Goal: Book appointment/travel/reservation

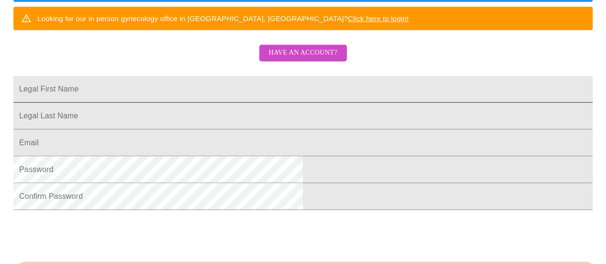
scroll to position [195, 0]
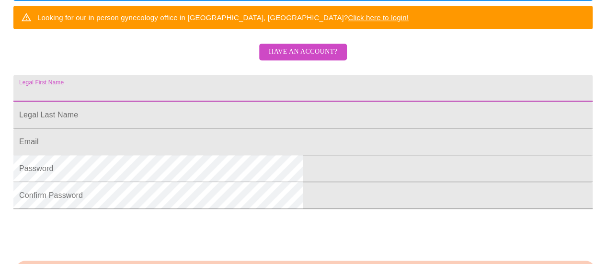
click at [294, 102] on input "Legal First Name" at bounding box center [302, 88] width 579 height 27
type input "[PERSON_NAME]"
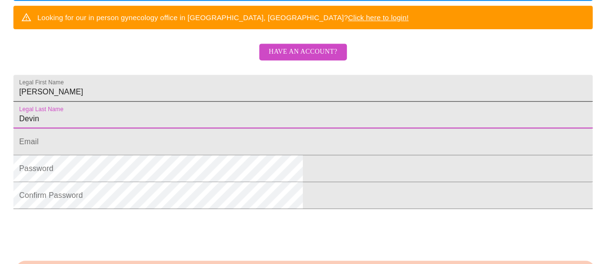
type input "Devin"
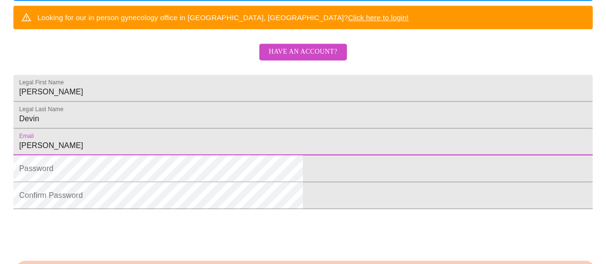
type input "[PERSON_NAME][EMAIL_ADDRESS][DOMAIN_NAME]"
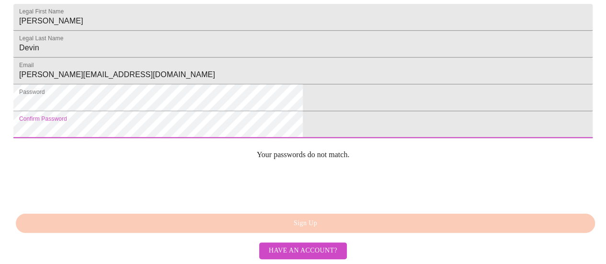
scroll to position [315, 0]
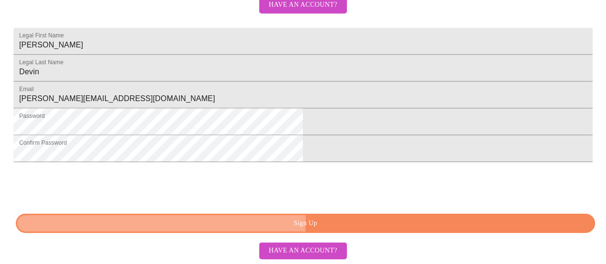
click at [206, 221] on span "Sign Up" at bounding box center [305, 223] width 557 height 12
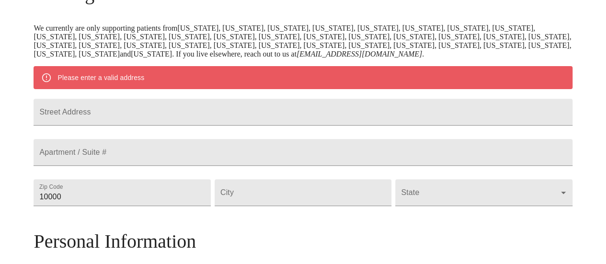
scroll to position [174, 0]
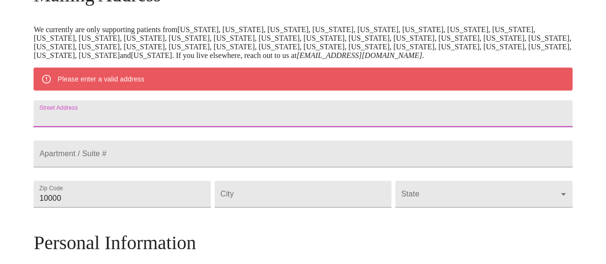
click at [204, 126] on input "Street Address" at bounding box center [303, 113] width 538 height 27
type input "[STREET_ADDRESS]"
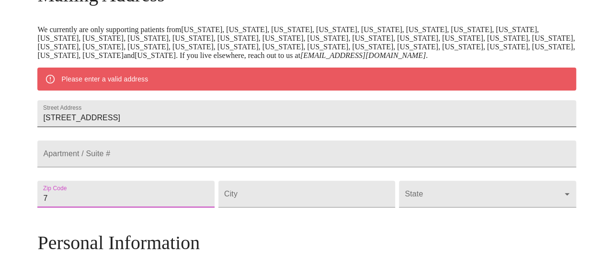
scroll to position [177, 0]
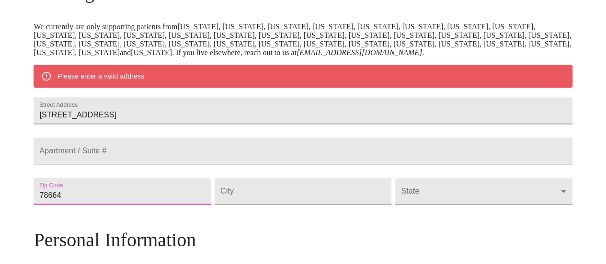
type input "78664"
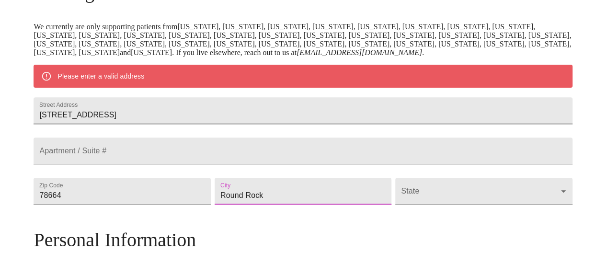
type input "Round Rock"
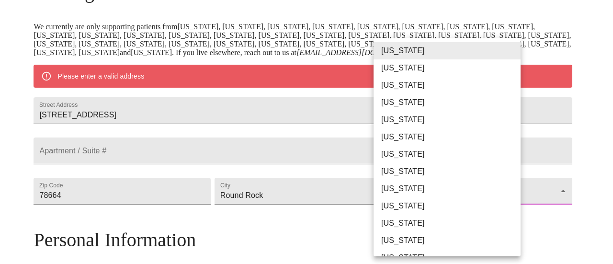
click at [441, 237] on body "MyMenopauseRx Welcome to MyMenopauseRx Since it's your first time here, you'll …" at bounding box center [306, 204] width 605 height 755
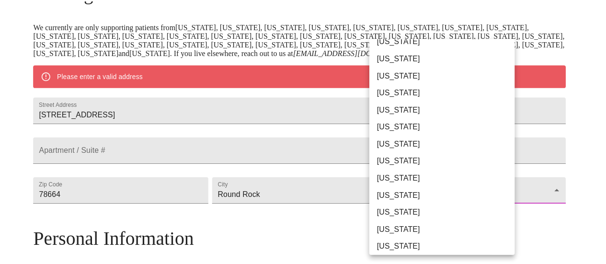
scroll to position [635, 0]
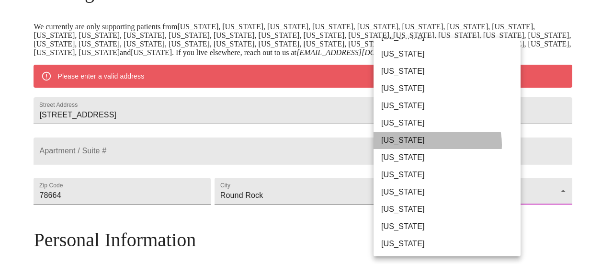
click at [431, 144] on li "[US_STATE]" at bounding box center [451, 140] width 154 height 17
type input "[US_STATE]"
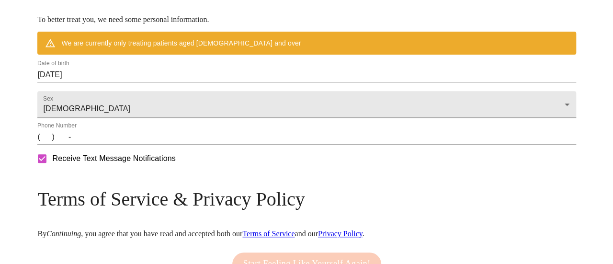
scroll to position [404, 0]
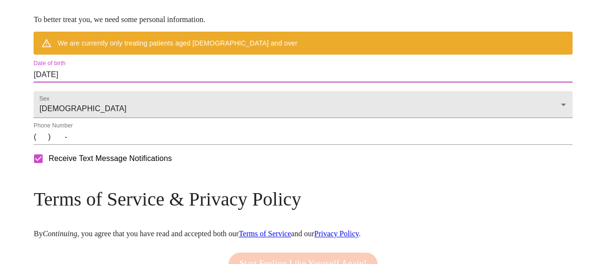
click at [313, 82] on input "[DATE]" at bounding box center [303, 74] width 538 height 15
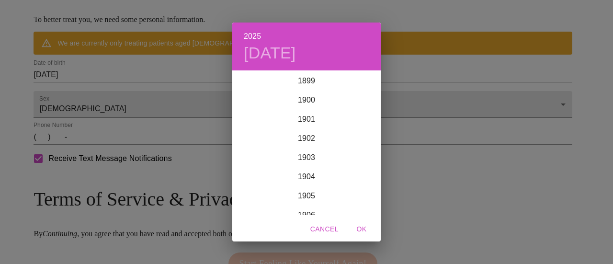
scroll to position [2356, 0]
click at [313, 111] on div "2024" at bounding box center [306, 119] width 148 height 19
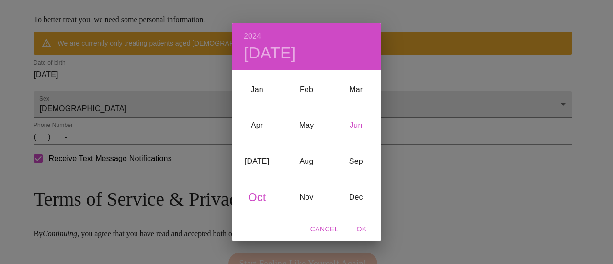
click at [352, 125] on div "Jun" at bounding box center [355, 125] width 49 height 36
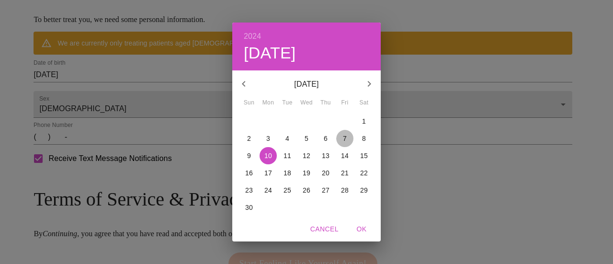
click at [346, 139] on p "7" at bounding box center [345, 139] width 4 height 10
click at [320, 88] on p "[DATE]" at bounding box center [306, 84] width 102 height 11
click at [257, 34] on h6 "2024" at bounding box center [252, 36] width 17 height 13
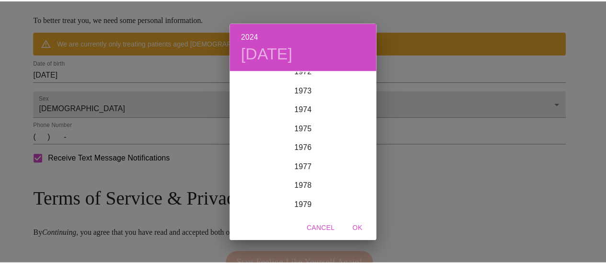
scroll to position [1409, 0]
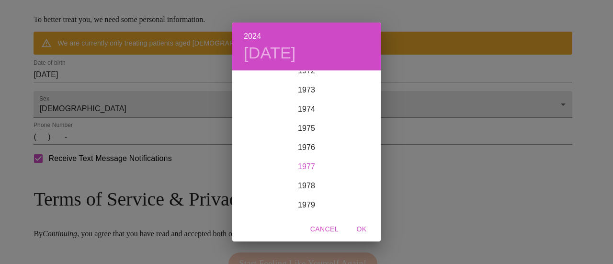
click at [297, 168] on div "1977" at bounding box center [306, 166] width 148 height 19
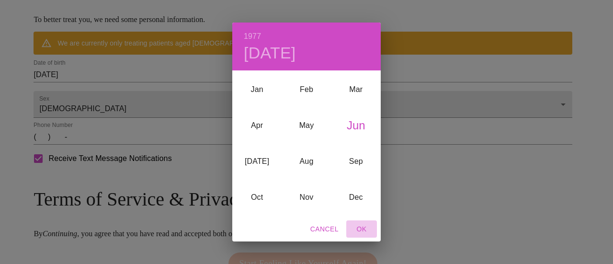
click at [361, 228] on span "OK" at bounding box center [361, 229] width 23 height 12
type input "[DATE]"
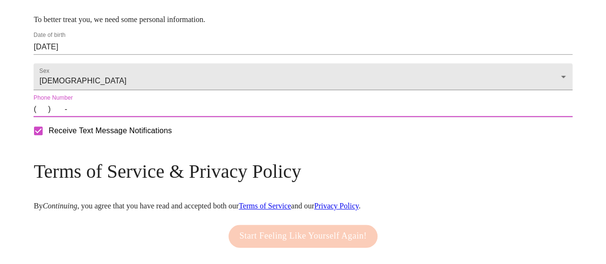
click at [188, 117] on input "(   )    -" at bounding box center [303, 109] width 538 height 15
click at [106, 117] on input "(   )    -" at bounding box center [303, 109] width 538 height 15
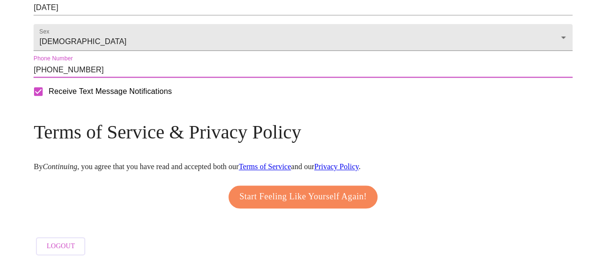
scroll to position [484, 0]
type input "[PHONE_NUMBER]"
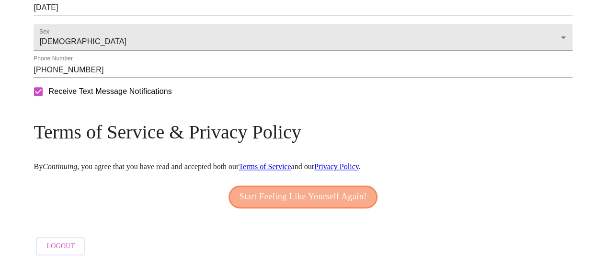
click at [284, 191] on span "Start Feeling Like Yourself Again!" at bounding box center [302, 196] width 127 height 15
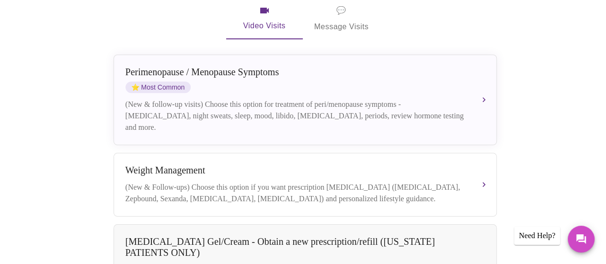
scroll to position [219, 0]
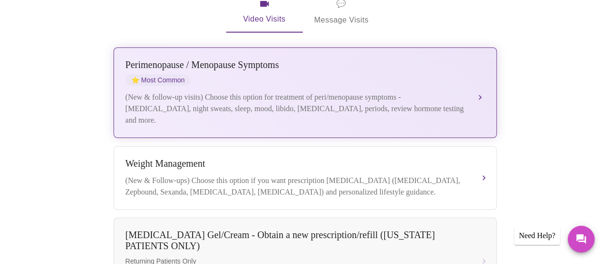
click at [210, 106] on div "(New & follow-up visits) Choose this option for treatment of peri/menopause sym…" at bounding box center [295, 108] width 340 height 34
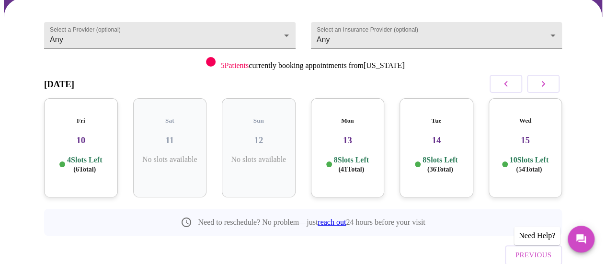
scroll to position [125, 0]
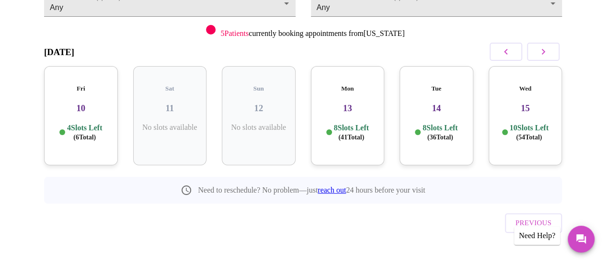
click at [76, 134] on span "( 6 Total)" at bounding box center [84, 137] width 23 height 7
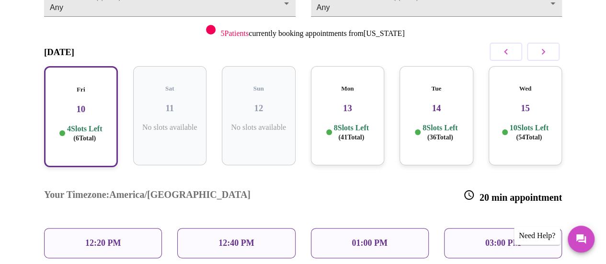
scroll to position [203, 0]
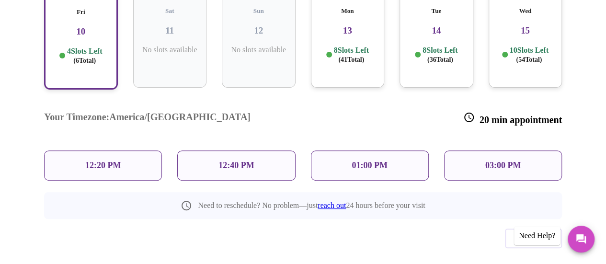
click at [384, 160] on p "01:00 PM" at bounding box center [369, 165] width 35 height 10
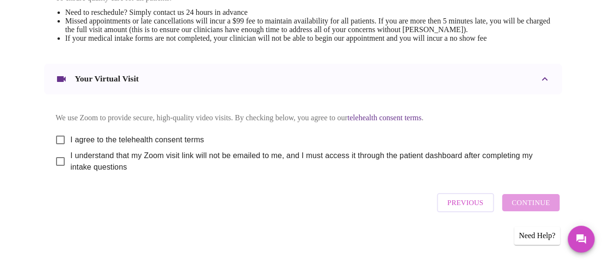
scroll to position [446, 0]
click at [57, 135] on input "I agree to the telehealth consent terms" at bounding box center [60, 140] width 20 height 20
checkbox input "true"
click at [57, 164] on input "I understand that my Zoom visit link will not be emailed to me, and I must acce…" at bounding box center [60, 161] width 20 height 20
checkbox input "true"
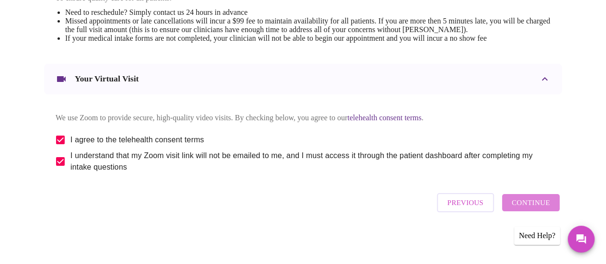
click at [535, 201] on span "Continue" at bounding box center [531, 202] width 38 height 12
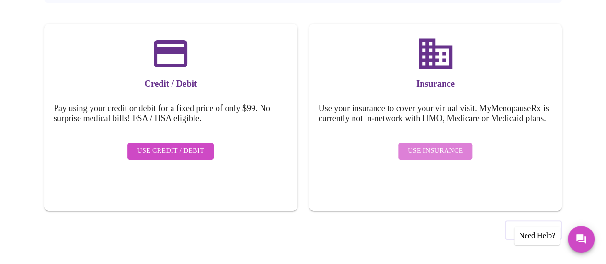
click at [438, 151] on span "Use Insurance" at bounding box center [435, 151] width 55 height 12
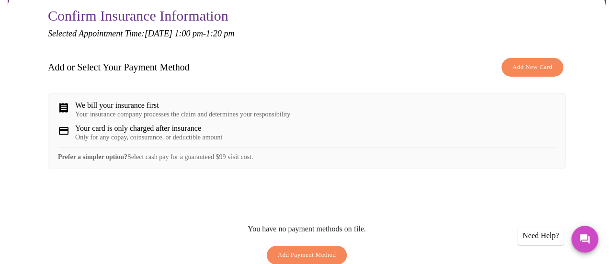
scroll to position [102, 0]
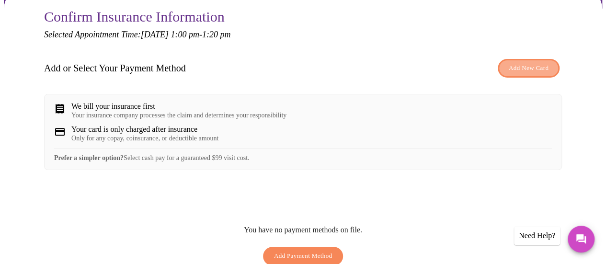
click at [532, 65] on span "Add New Card" at bounding box center [529, 68] width 40 height 11
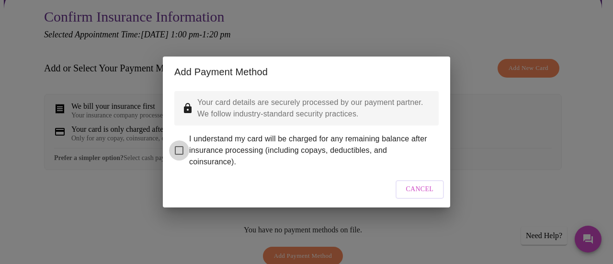
click at [178, 143] on input "I understand my card will be charged for any remaining balance after insurance …" at bounding box center [179, 150] width 20 height 20
checkbox input "true"
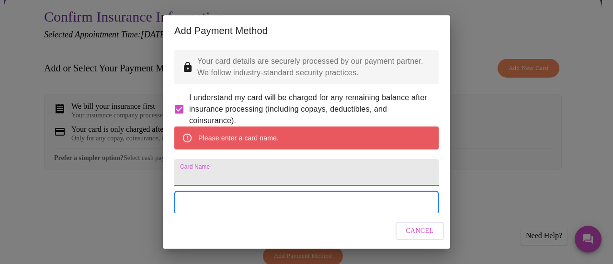
click at [240, 186] on input "Card Name" at bounding box center [306, 172] width 264 height 27
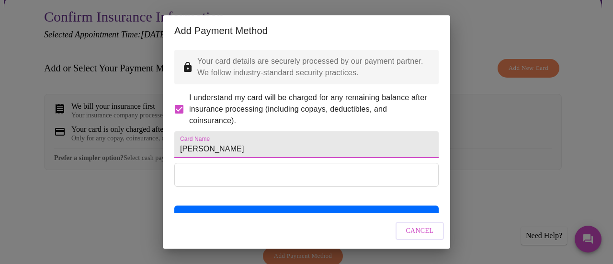
type input "[PERSON_NAME]"
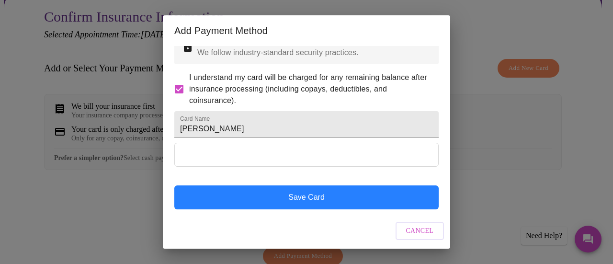
click at [305, 200] on button "Save Card" at bounding box center [306, 197] width 264 height 24
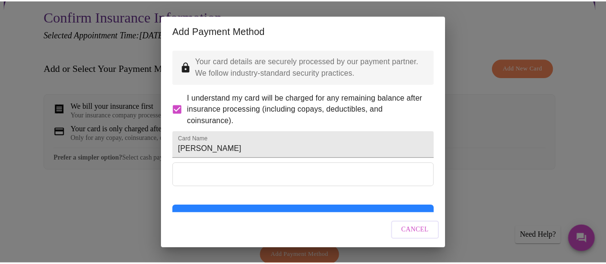
scroll to position [20, 0]
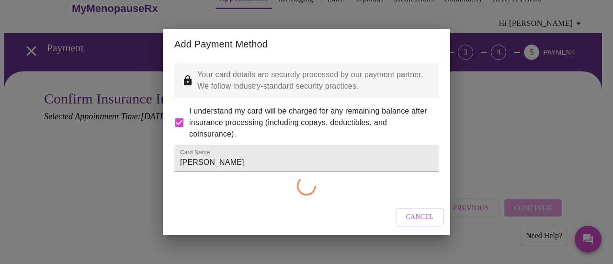
checkbox input "false"
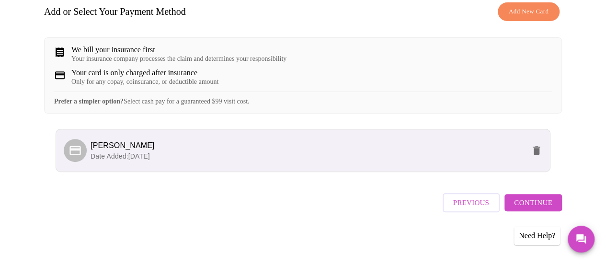
scroll to position [165, 0]
click at [526, 206] on span "Continue" at bounding box center [533, 202] width 38 height 12
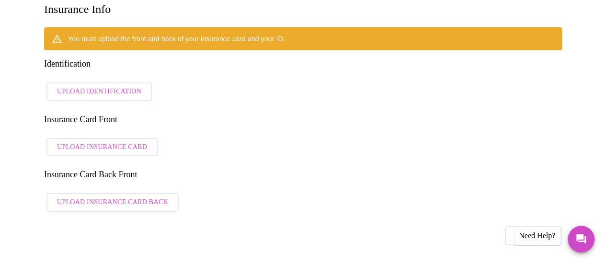
click at [86, 86] on span "Upload Identification" at bounding box center [99, 92] width 84 height 12
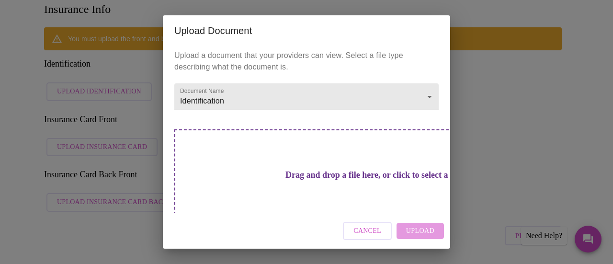
click at [245, 151] on div "Drag and drop a file here, or click to select a file" at bounding box center [373, 193] width 398 height 129
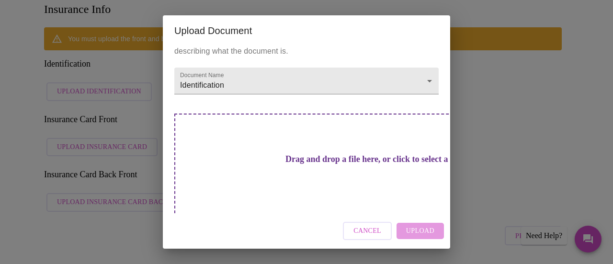
scroll to position [12, 0]
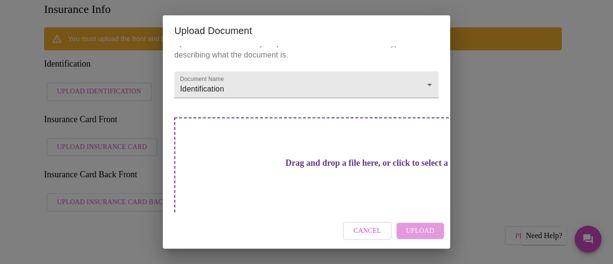
click at [96, 220] on div "Upload Document Upload a document that your providers can view. Select a file t…" at bounding box center [306, 132] width 613 height 264
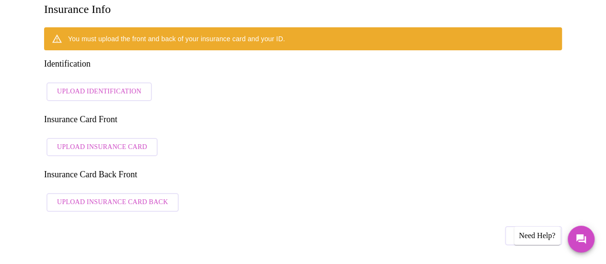
click at [78, 141] on span "Upload Insurance Card" at bounding box center [102, 147] width 90 height 12
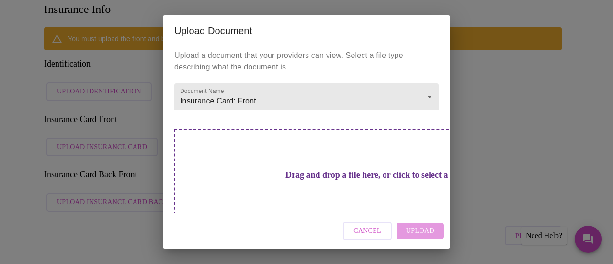
click at [321, 175] on h3 "Drag and drop a file here, or click to select a file" at bounding box center [373, 175] width 264 height 10
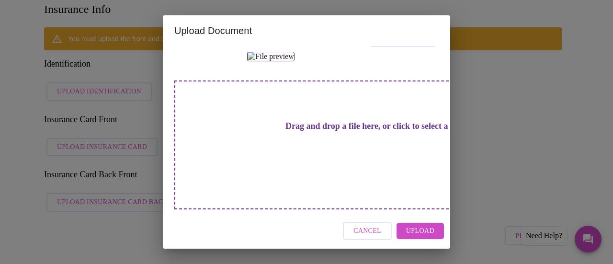
scroll to position [214, 0]
click at [284, 131] on h3 "Drag and drop a file here, or click to select a file" at bounding box center [373, 126] width 264 height 10
click at [423, 232] on span "Upload" at bounding box center [420, 231] width 28 height 12
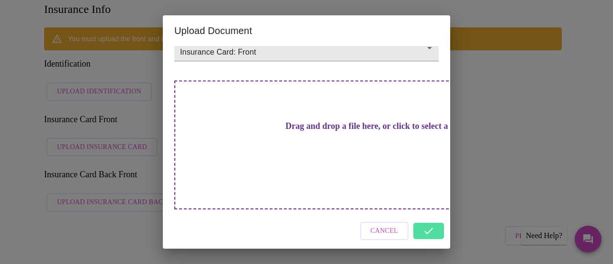
scroll to position [16, 0]
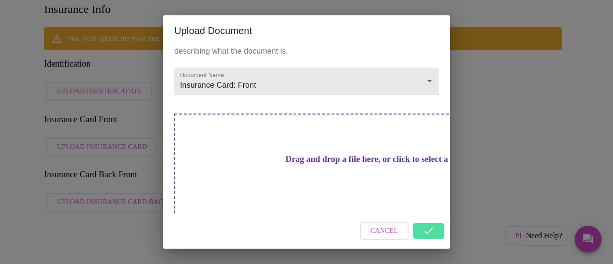
click at [365, 166] on div "Drag and drop a file here, or click to select a file" at bounding box center [373, 178] width 398 height 129
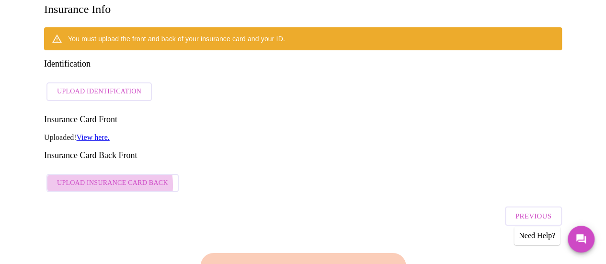
click at [94, 177] on span "Upload Insurance Card Back" at bounding box center [112, 183] width 111 height 12
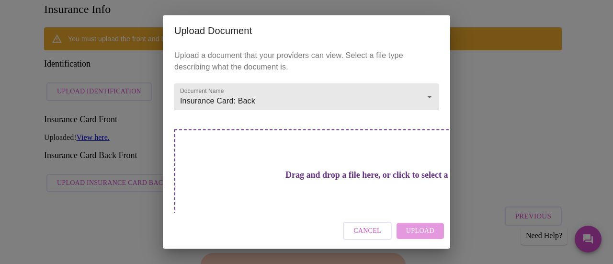
click at [332, 170] on h3 "Drag and drop a file here, or click to select a file" at bounding box center [373, 175] width 264 height 10
click at [330, 191] on div "Drag and drop a file here, or click to select a file" at bounding box center [373, 193] width 398 height 129
click at [271, 170] on h3 "Drag and drop a file here, or click to select a file" at bounding box center [373, 175] width 264 height 10
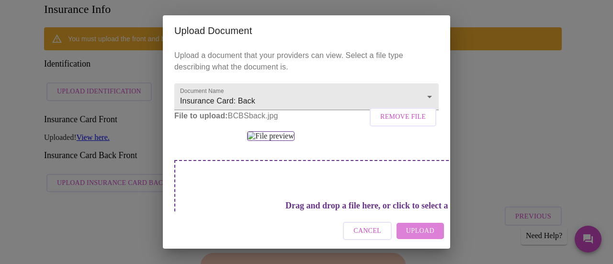
click at [427, 229] on span "Upload" at bounding box center [420, 231] width 28 height 12
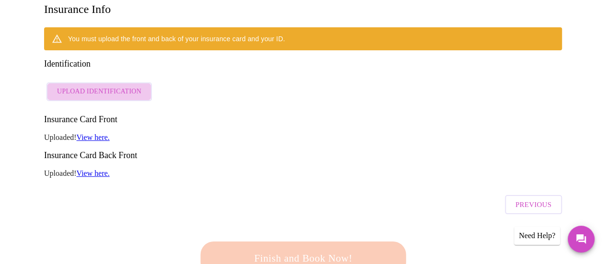
click at [107, 86] on span "Upload Identification" at bounding box center [99, 92] width 84 height 12
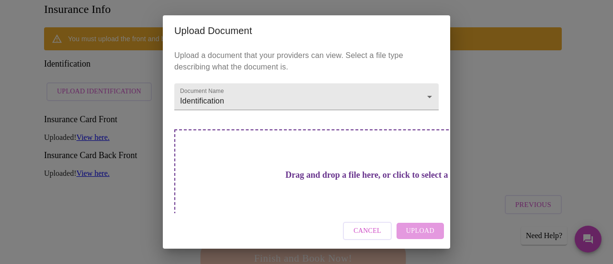
click at [603, 116] on div "Upload Document Upload a document that your providers can view. Select a file t…" at bounding box center [306, 132] width 613 height 264
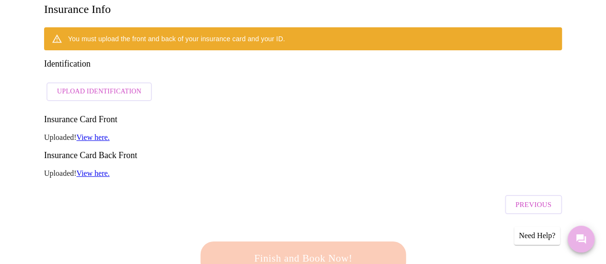
click at [578, 238] on icon "Messages" at bounding box center [581, 239] width 10 height 10
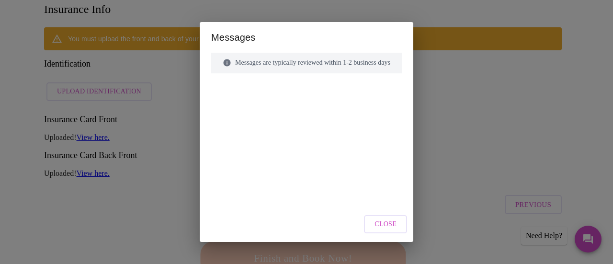
click at [390, 226] on span "Close" at bounding box center [386, 224] width 22 height 12
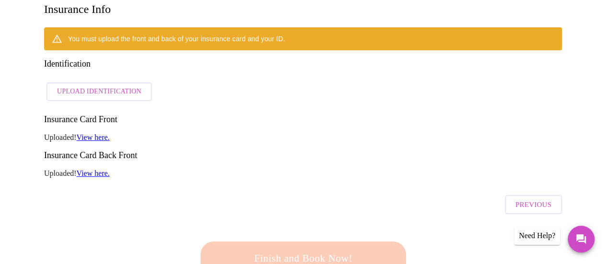
scroll to position [0, 0]
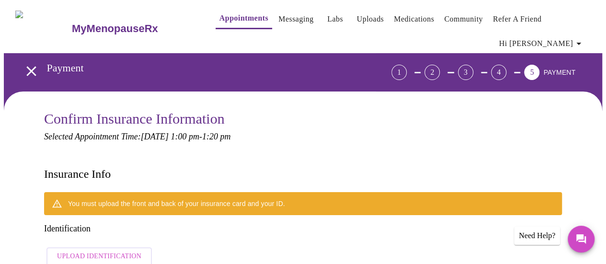
click at [278, 15] on link "Messaging" at bounding box center [295, 18] width 35 height 13
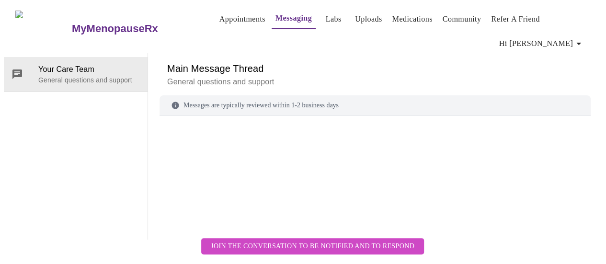
scroll to position [49, 0]
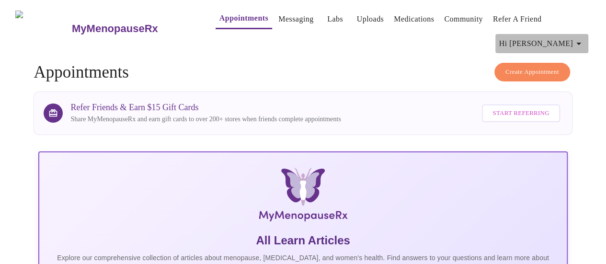
click at [581, 43] on icon "button" at bounding box center [578, 44] width 5 height 2
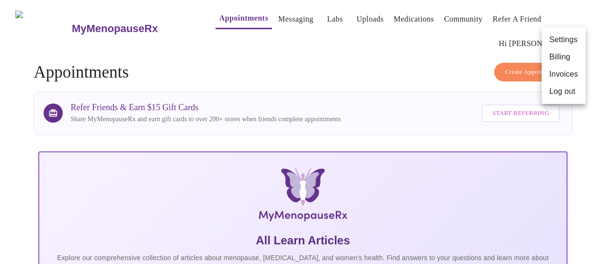
click at [444, 76] on div at bounding box center [306, 132] width 613 height 264
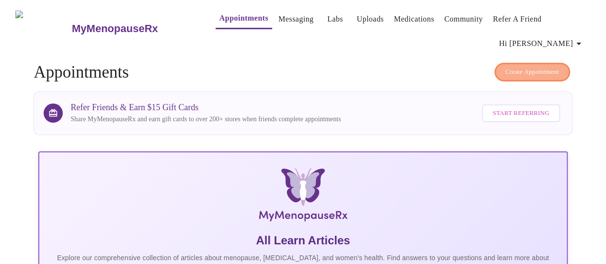
click at [535, 67] on span "Create Appointment" at bounding box center [532, 72] width 54 height 11
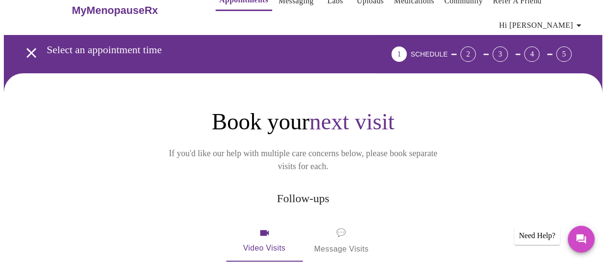
scroll to position [17, 0]
